Goal: Navigation & Orientation: Find specific page/section

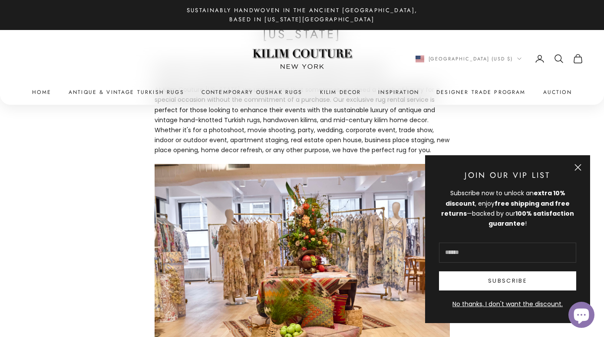
scroll to position [127, 0]
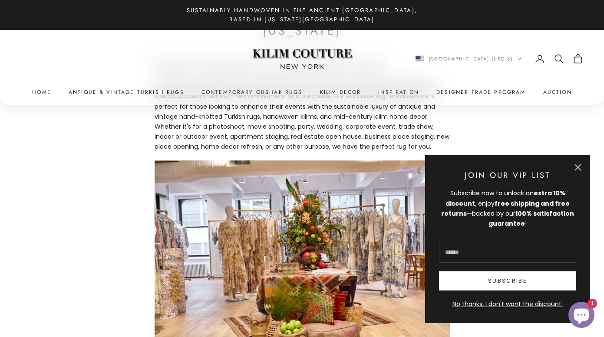
click at [576, 164] on button "Close" at bounding box center [578, 167] width 7 height 7
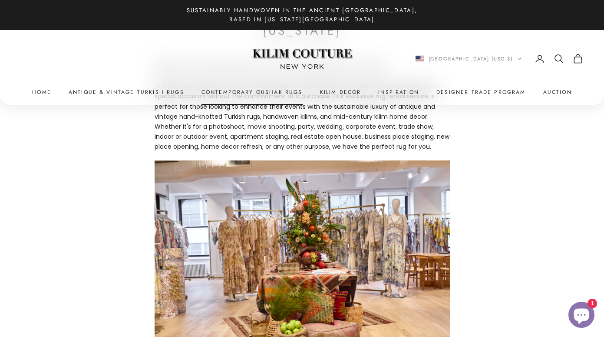
click at [272, 93] on link "Contemporary Oushak Rugs" at bounding box center [252, 92] width 101 height 9
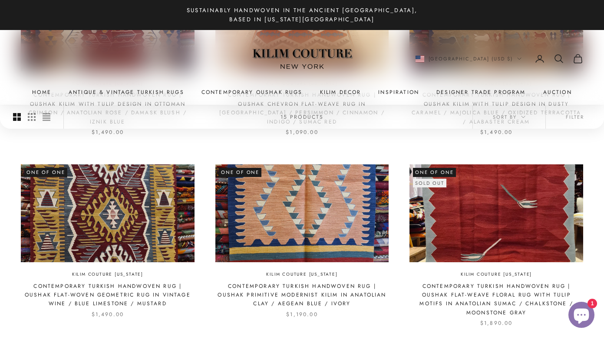
scroll to position [711, 0]
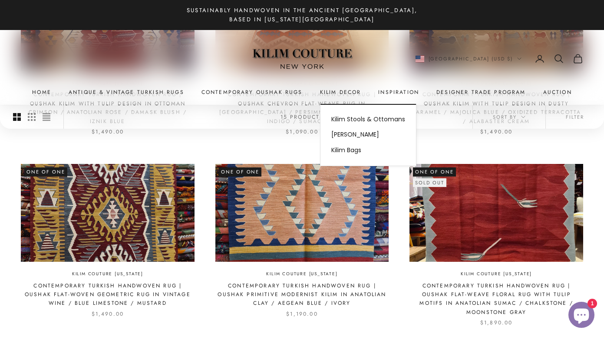
click at [337, 94] on summary "Kilim Decor" at bounding box center [340, 92] width 41 height 9
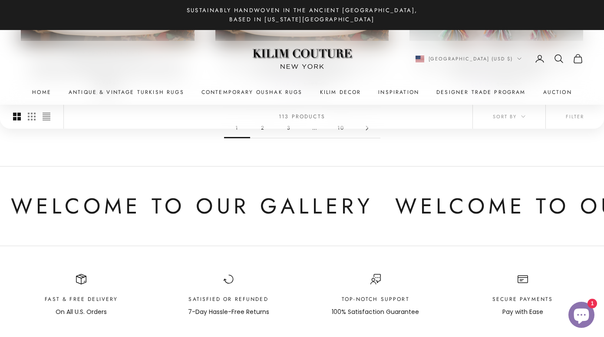
scroll to position [986, 0]
